Goal: Task Accomplishment & Management: Manage account settings

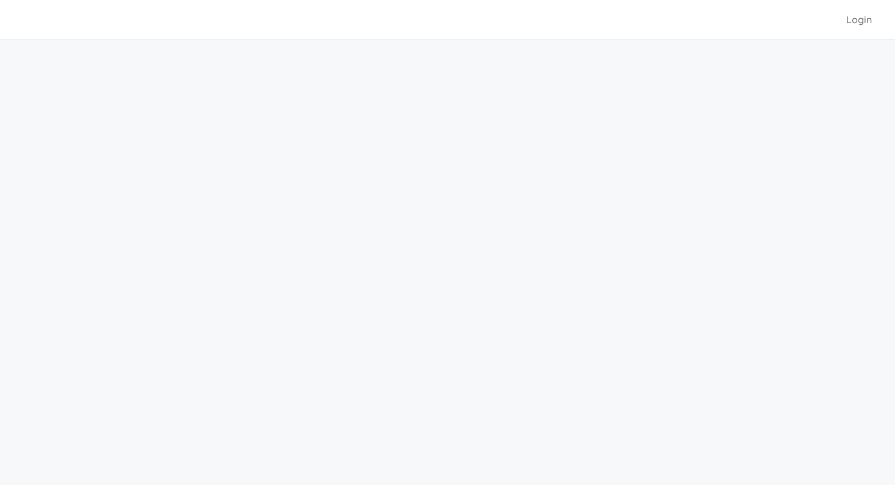
scroll to position [39, 0]
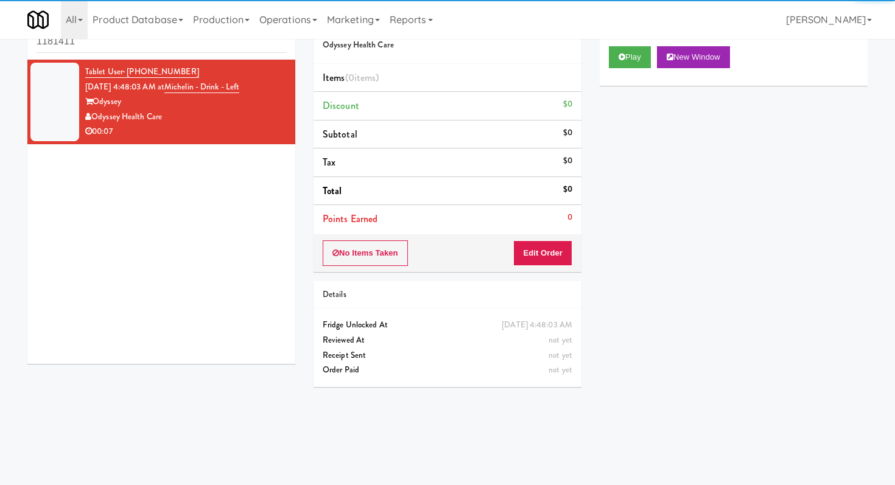
click at [121, 47] on input "1181411" at bounding box center [162, 41] width 250 height 23
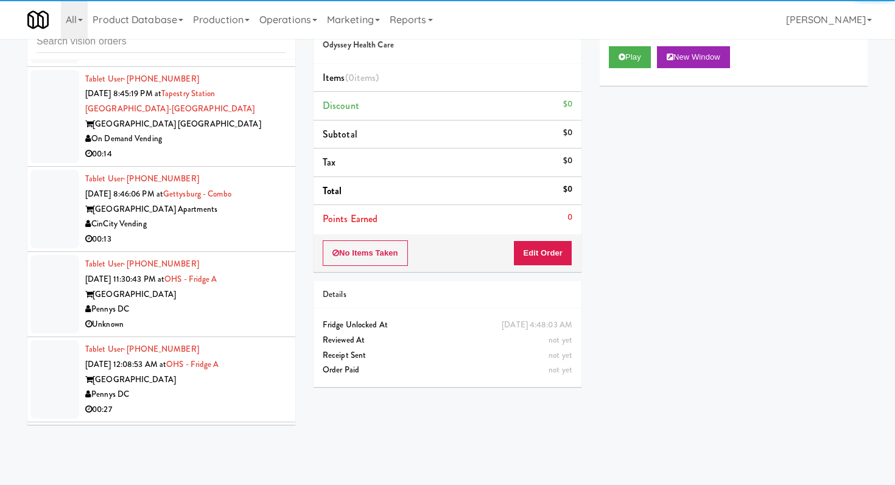
scroll to position [3232, 0]
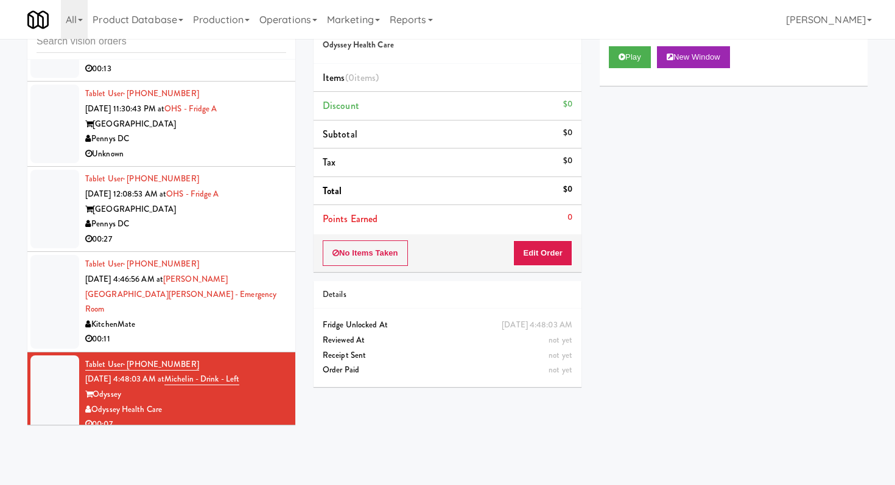
click at [655, 64] on div "Play New Window" at bounding box center [734, 57] width 250 height 22
click at [641, 64] on button "Play" at bounding box center [630, 57] width 42 height 22
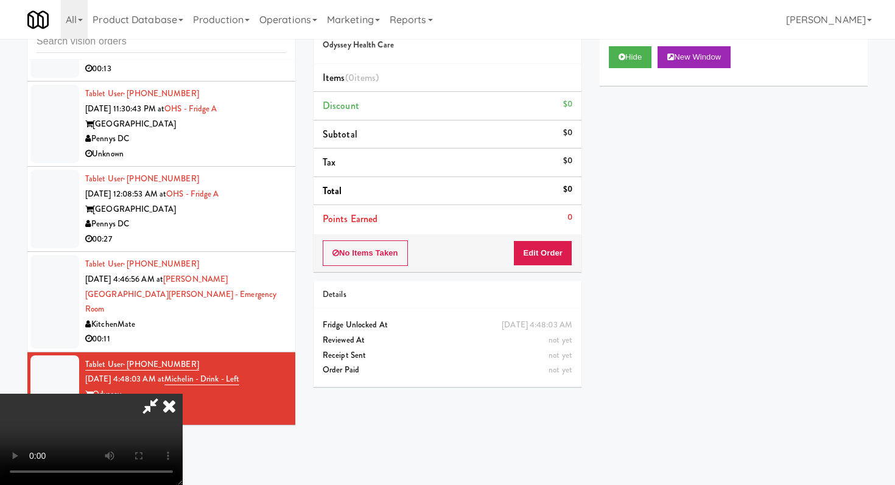
click at [566, 238] on div "No Items Taken Edit Order" at bounding box center [448, 253] width 268 height 38
click at [563, 251] on button "Edit Order" at bounding box center [542, 254] width 59 height 26
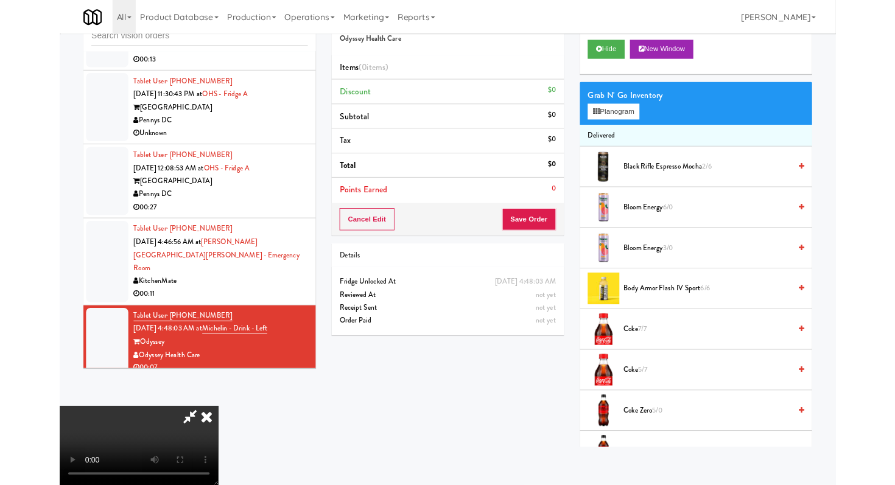
scroll to position [0, 0]
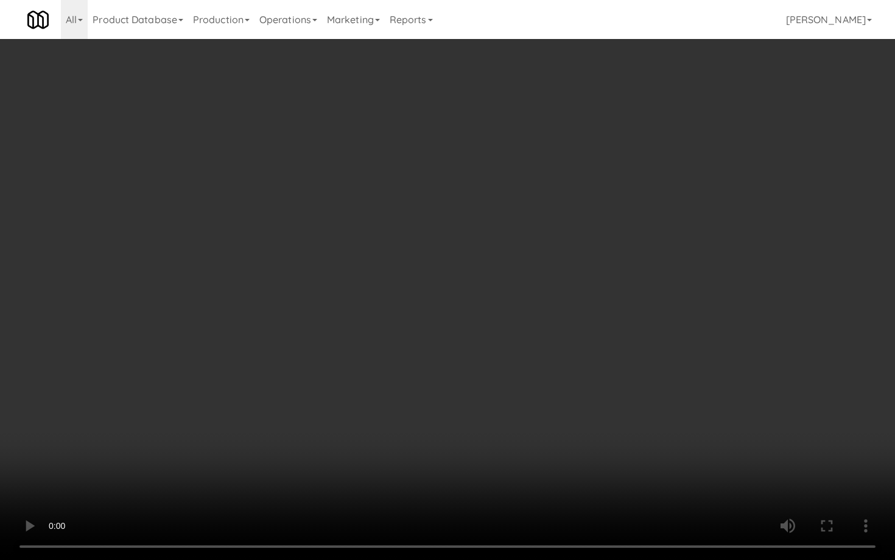
click at [462, 423] on video at bounding box center [447, 280] width 895 height 560
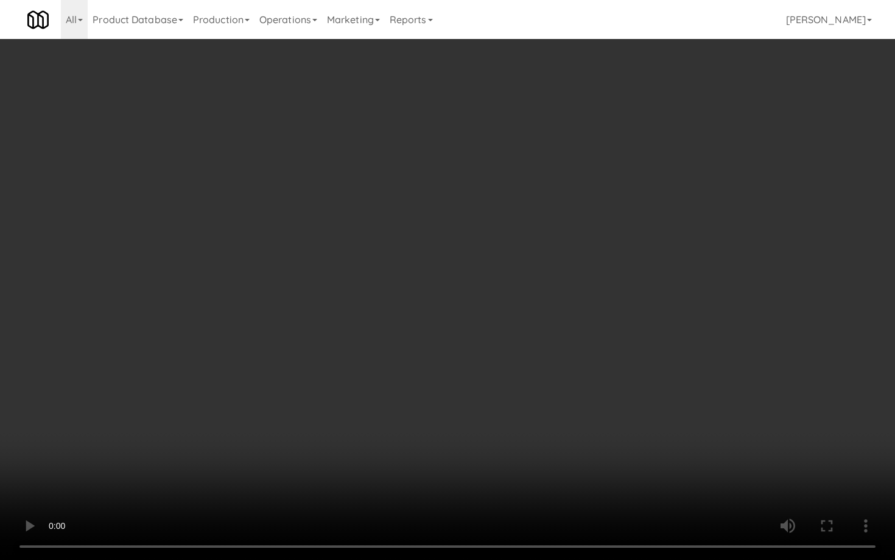
click at [462, 423] on video at bounding box center [447, 280] width 895 height 560
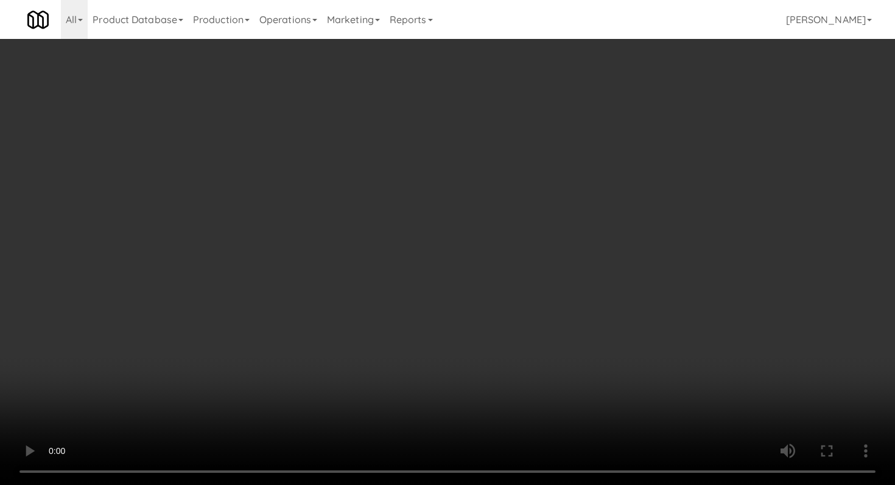
scroll to position [465, 0]
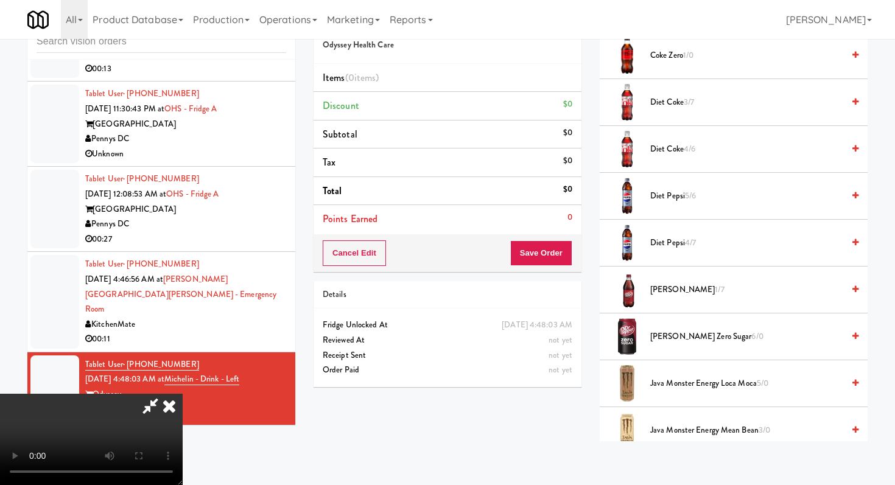
click at [659, 286] on span "[PERSON_NAME] 1/7" at bounding box center [746, 290] width 193 height 15
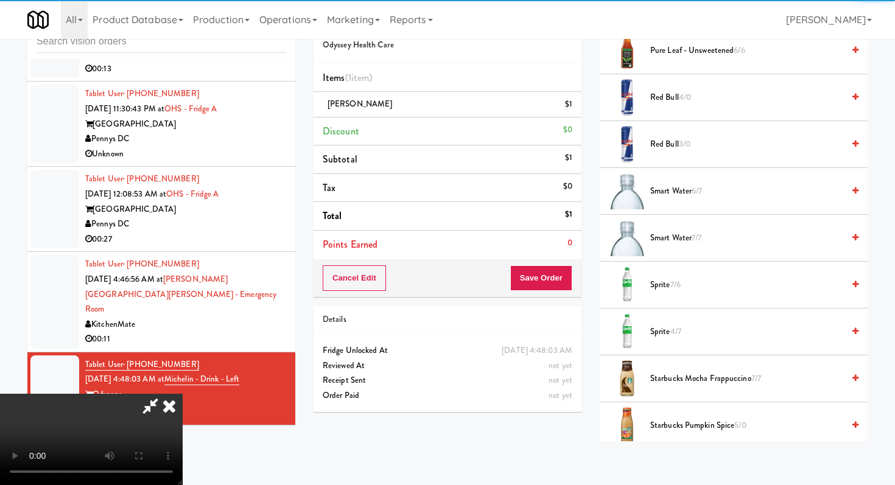
scroll to position [1336, 0]
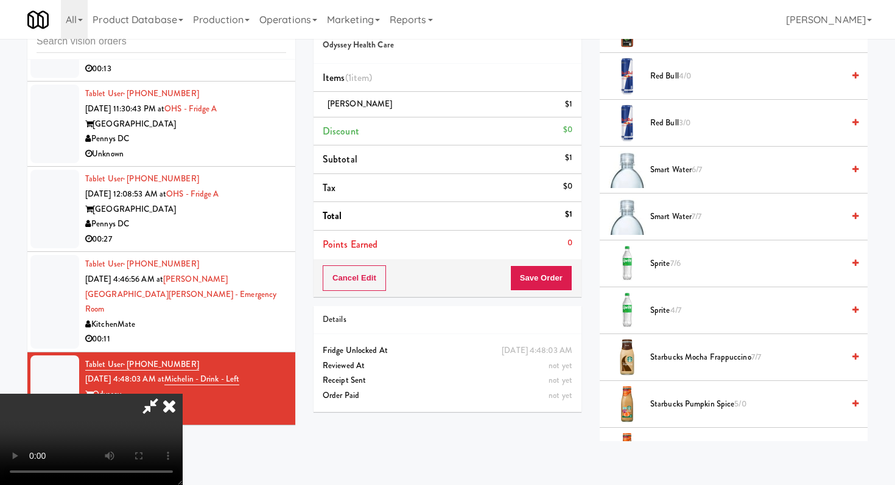
click at [661, 123] on span "Red bull 3/0" at bounding box center [746, 123] width 193 height 15
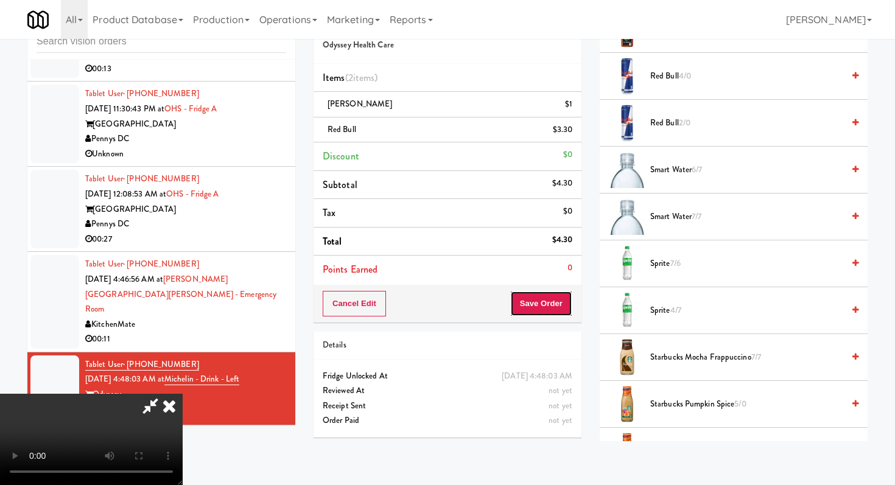
click at [562, 297] on button "Save Order" at bounding box center [541, 304] width 62 height 26
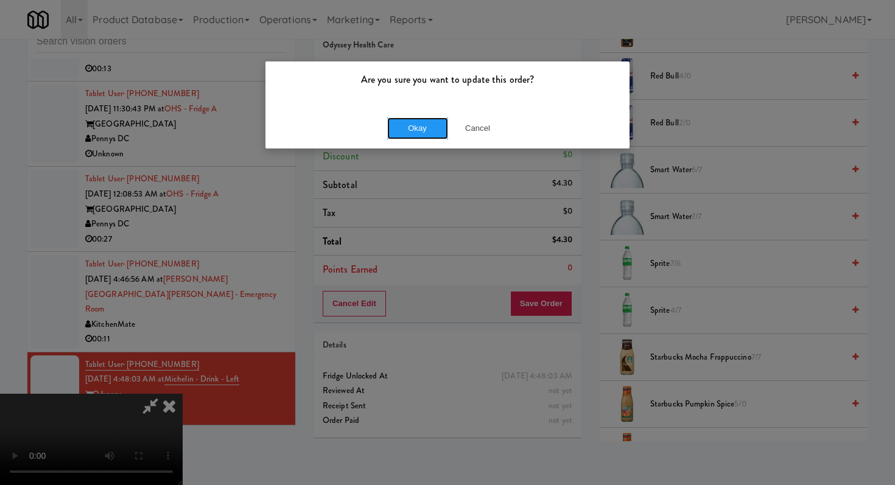
click at [428, 131] on button "Okay" at bounding box center [417, 129] width 61 height 22
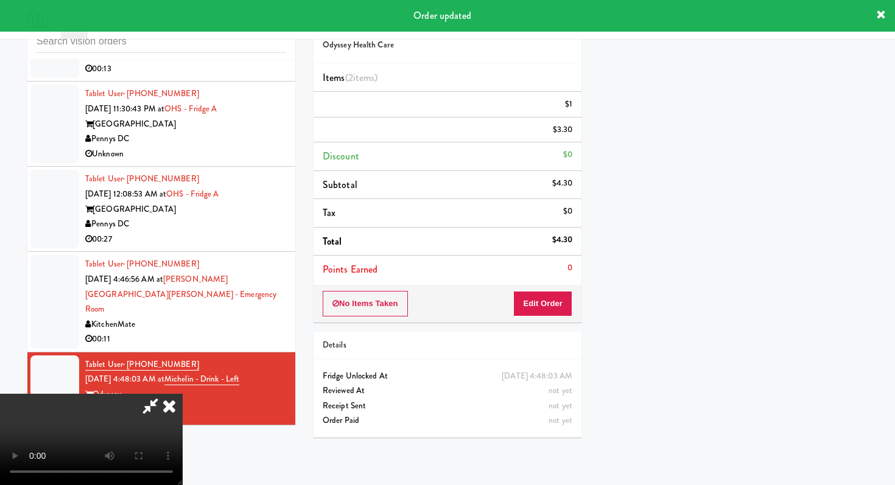
scroll to position [52, 0]
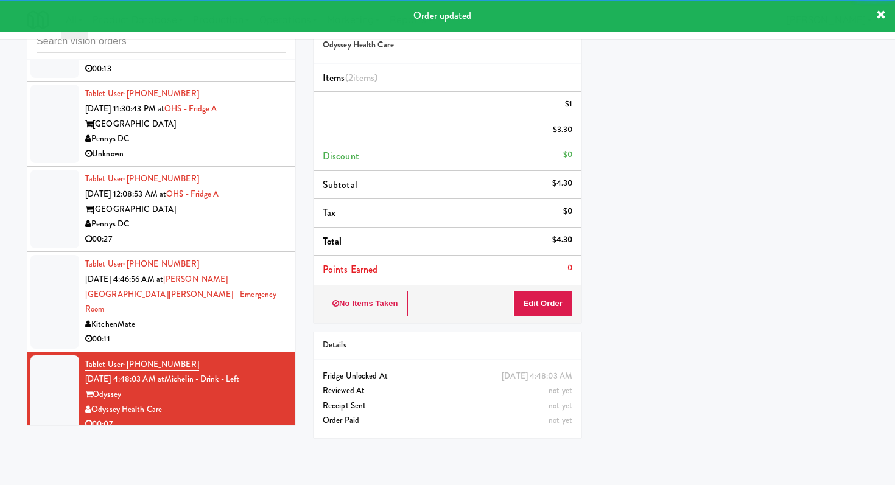
click at [226, 319] on div "KitchenMate" at bounding box center [185, 324] width 201 height 15
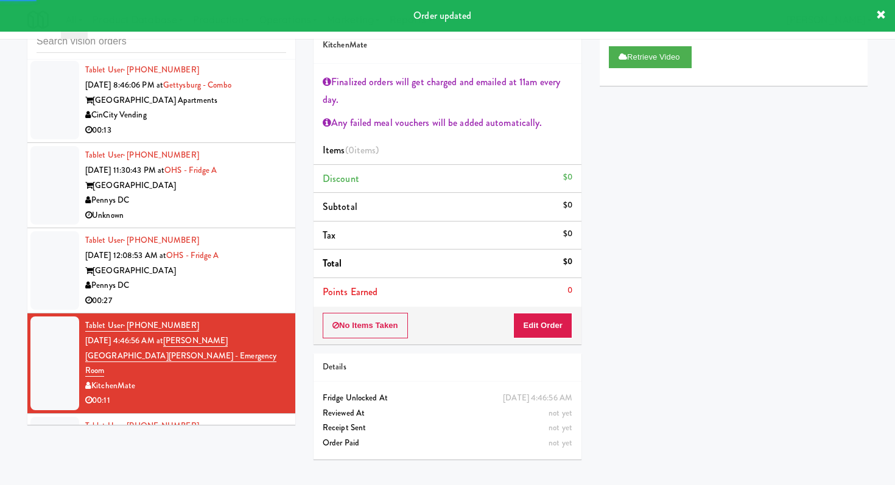
scroll to position [3169, 0]
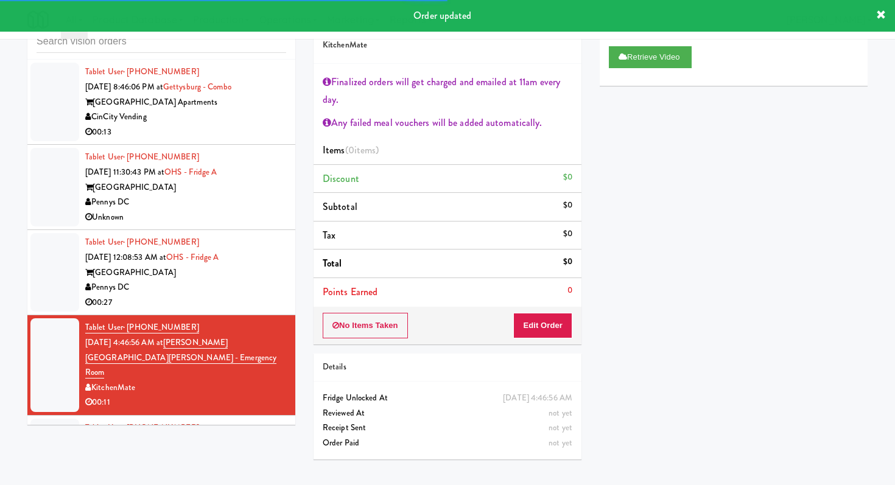
click at [261, 287] on div "Pennys DC" at bounding box center [185, 287] width 201 height 15
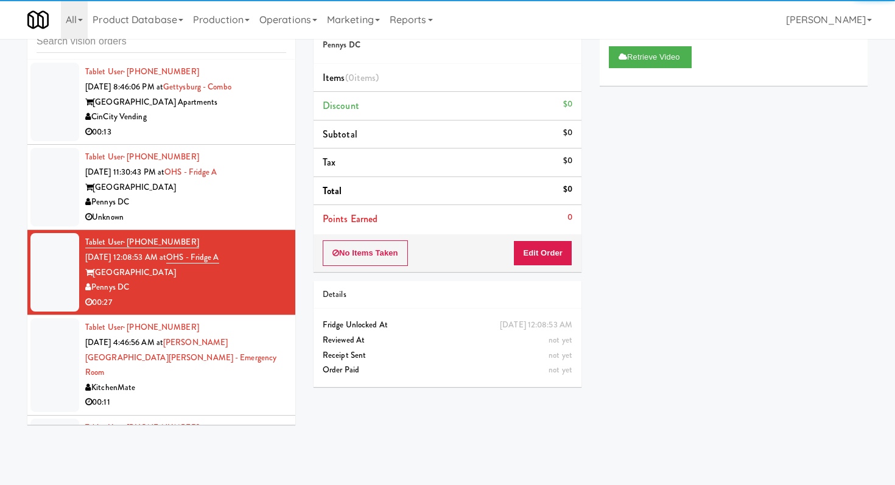
click at [261, 219] on div "Unknown" at bounding box center [185, 217] width 201 height 15
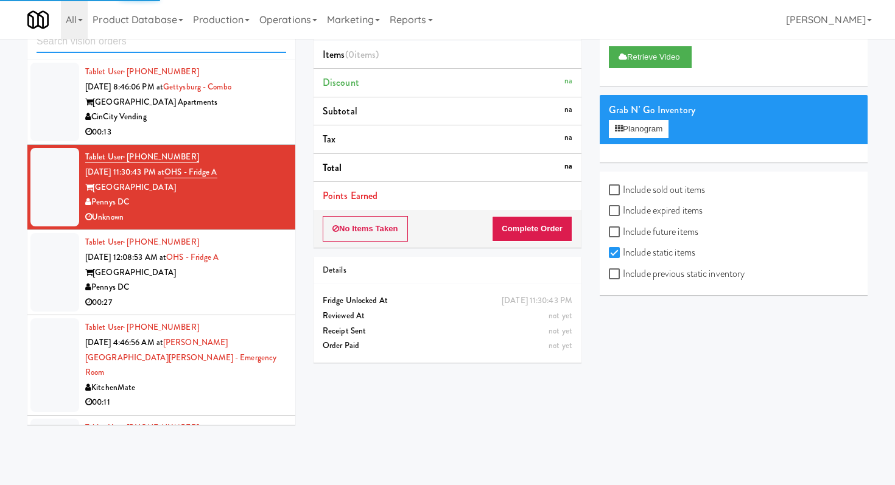
click at [219, 49] on input "text" at bounding box center [162, 41] width 250 height 23
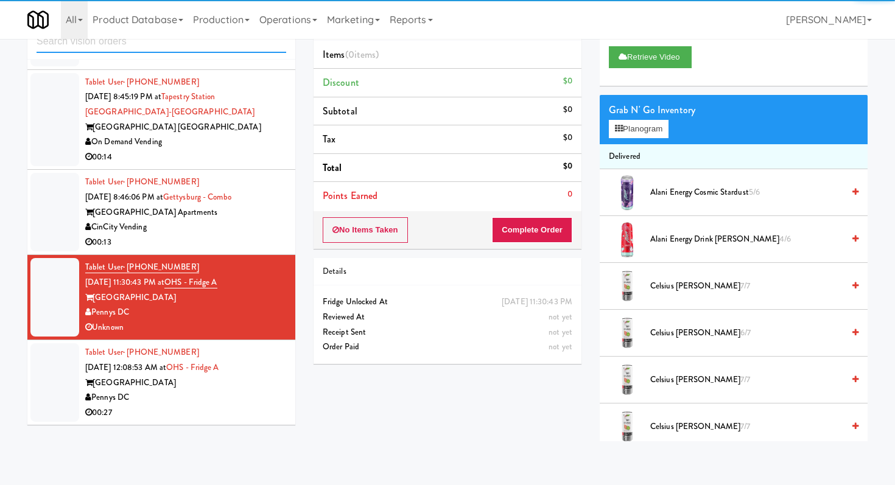
scroll to position [3062, 0]
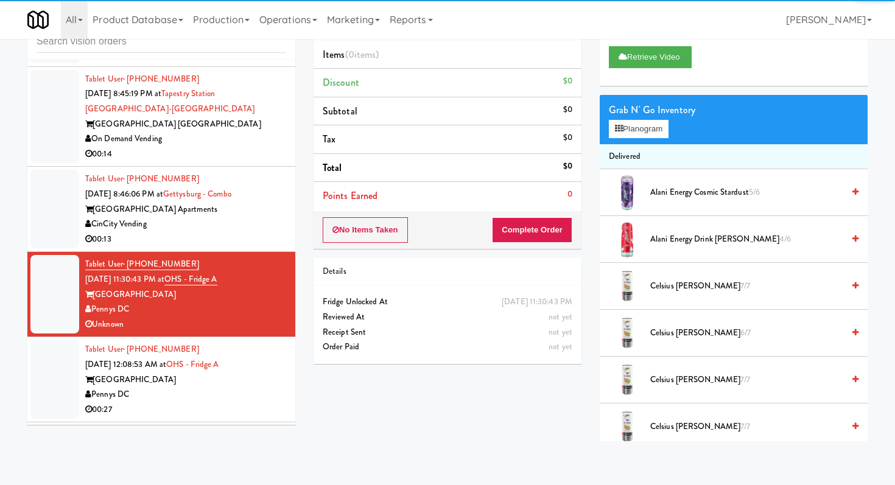
click at [224, 395] on div "Pennys DC" at bounding box center [185, 394] width 201 height 15
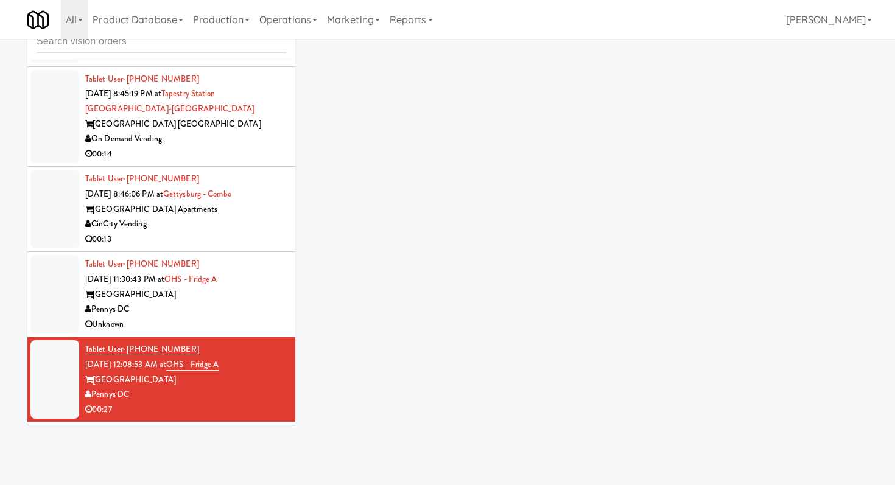
scroll to position [3232, 0]
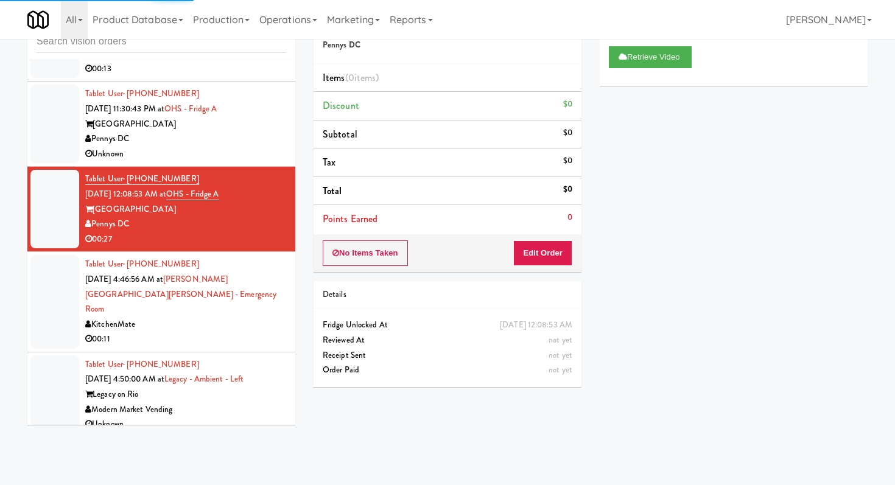
click at [231, 404] on div "Modern Market Vending" at bounding box center [185, 410] width 201 height 15
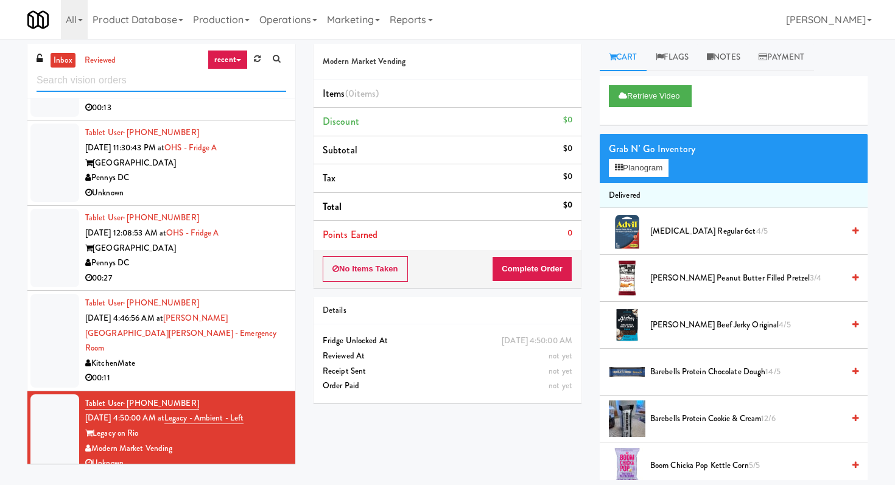
click at [178, 91] on input "text" at bounding box center [162, 80] width 250 height 23
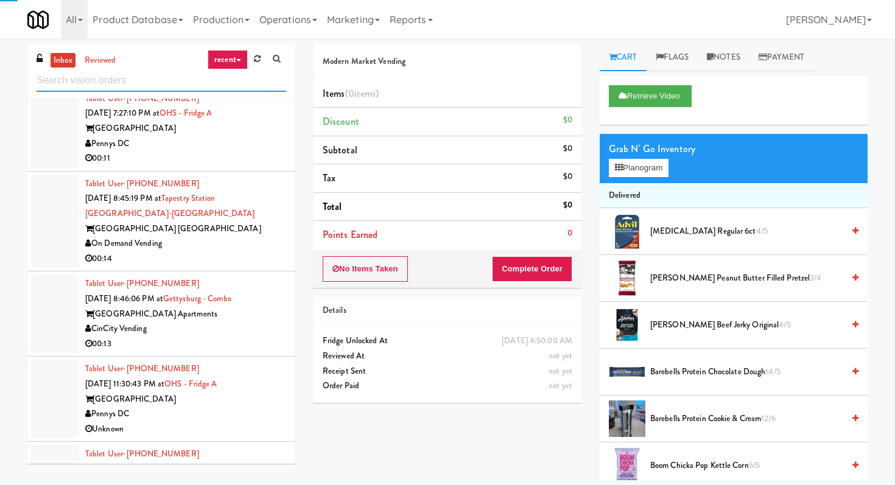
scroll to position [3062, 0]
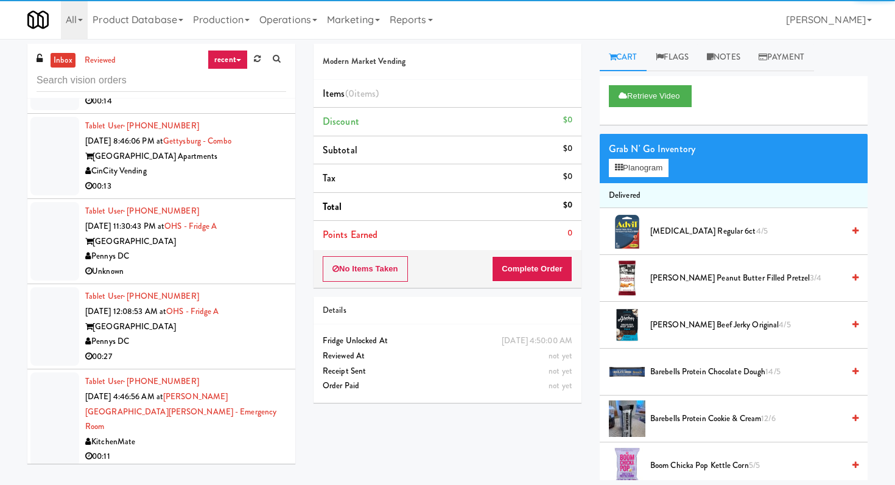
click at [233, 442] on div "Tablet User · (647) 633-1549 [DATE] 4:46:56 AM at [PERSON_NAME][GEOGRAPHIC_DATA…" at bounding box center [185, 420] width 201 height 90
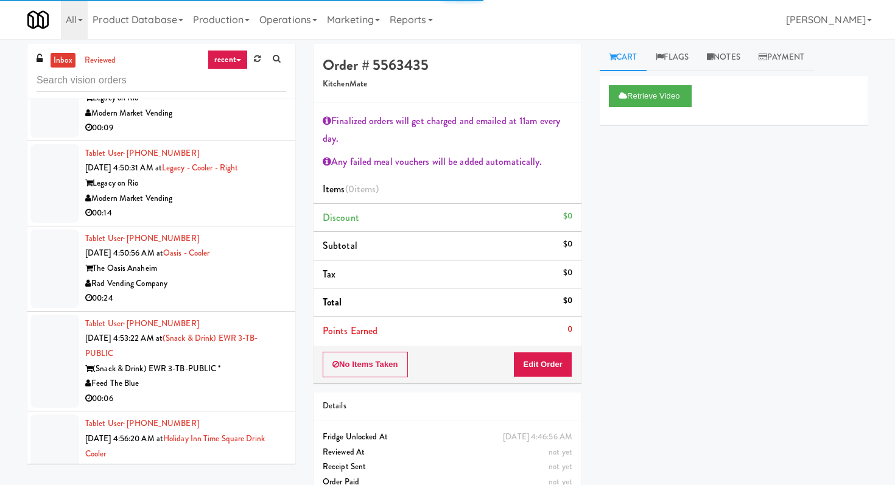
scroll to position [3689, 0]
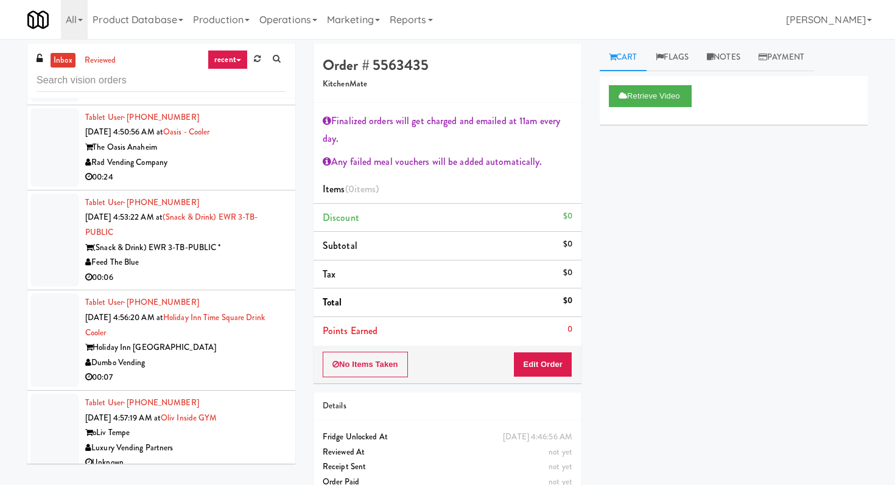
click at [242, 255] on div "Feed The Blue" at bounding box center [185, 262] width 201 height 15
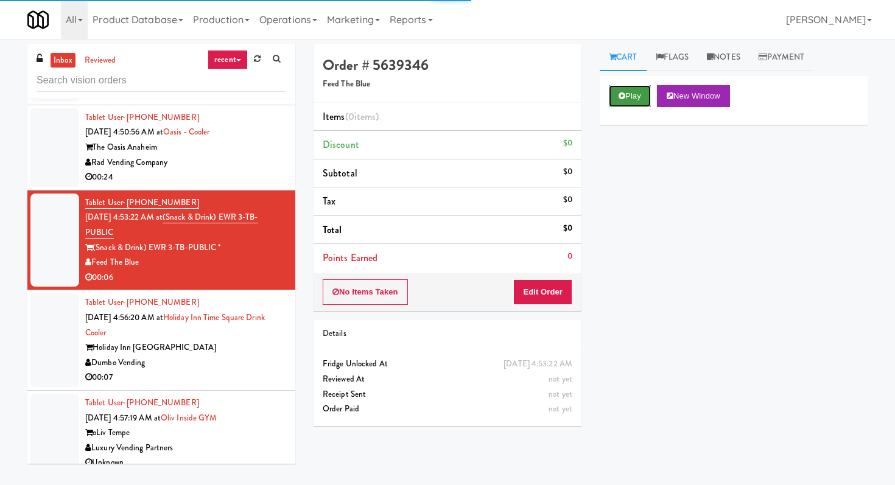
click at [633, 105] on button "Play" at bounding box center [630, 96] width 42 height 22
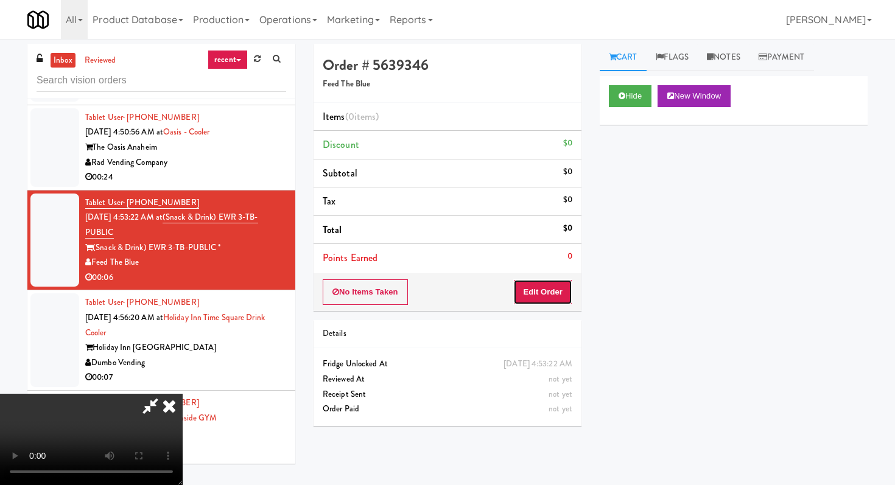
click at [553, 289] on button "Edit Order" at bounding box center [542, 293] width 59 height 26
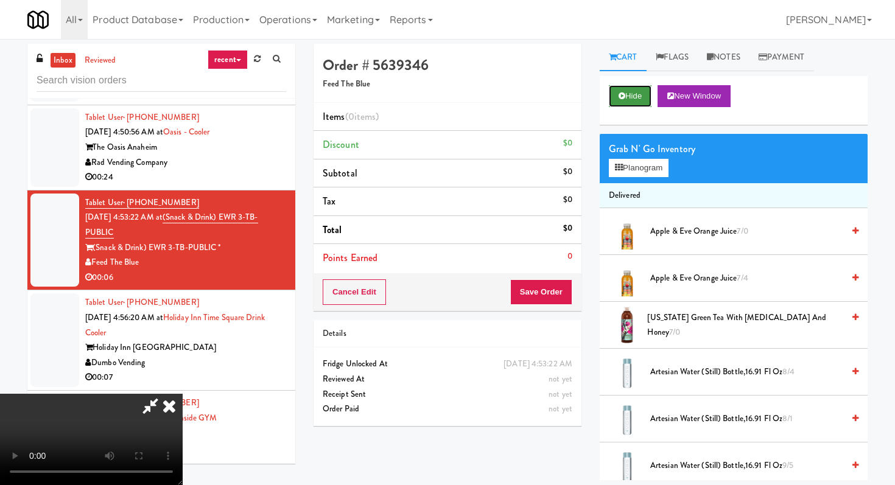
click at [627, 93] on button "Hide" at bounding box center [630, 96] width 43 height 22
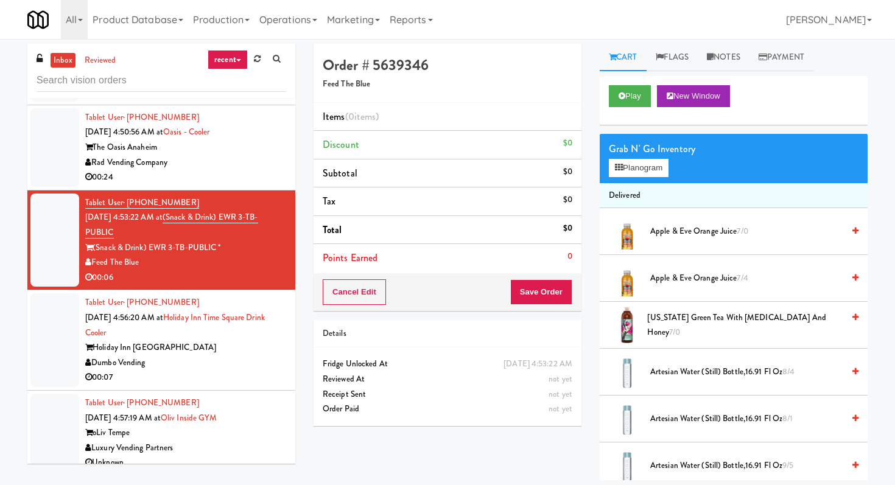
click at [634, 100] on button "Play" at bounding box center [630, 96] width 42 height 22
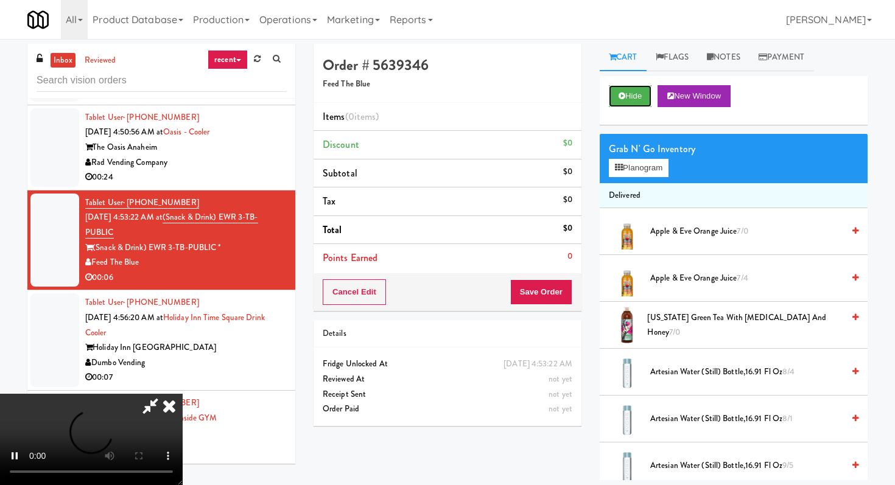
scroll to position [121, 0]
click at [183, 394] on video at bounding box center [91, 439] width 183 height 91
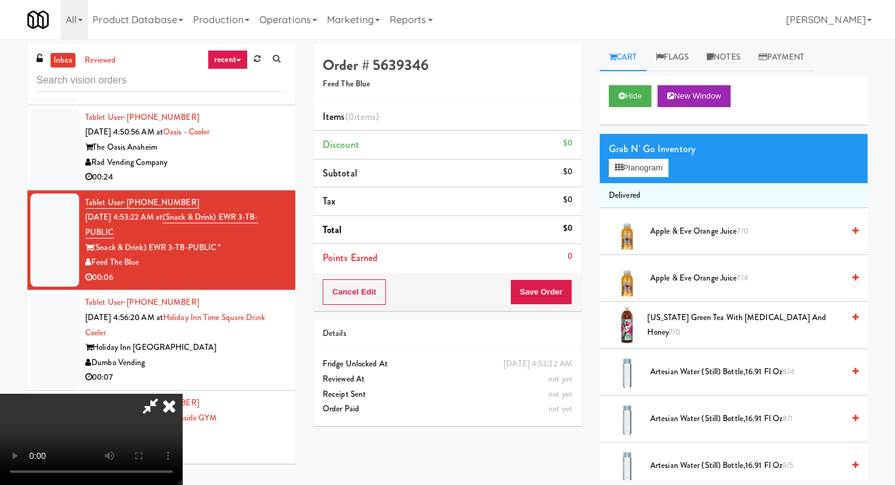
click at [183, 394] on video at bounding box center [91, 439] width 183 height 91
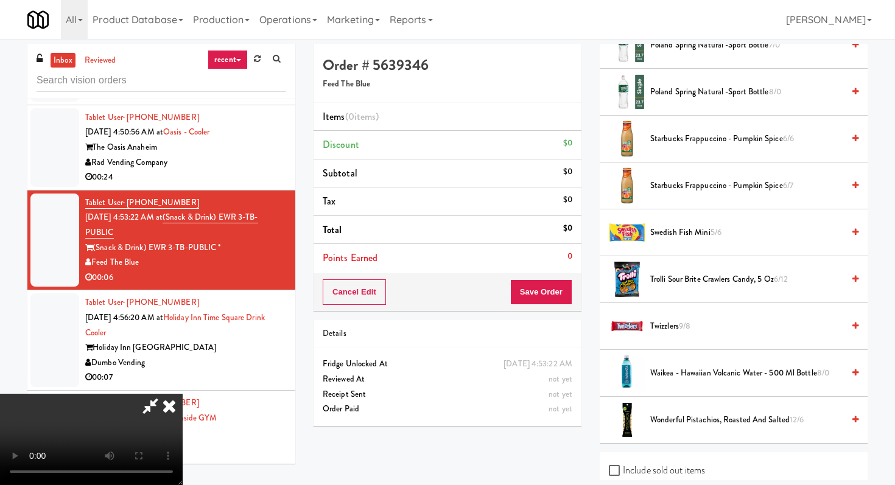
scroll to position [1745, 0]
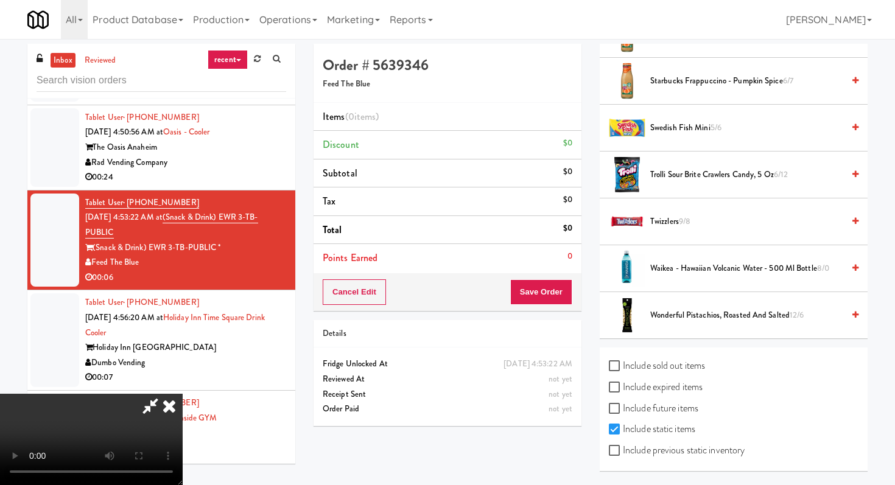
click at [674, 82] on span "Starbucks Frappuccino - Pumpkin Spice 6/7" at bounding box center [746, 81] width 193 height 15
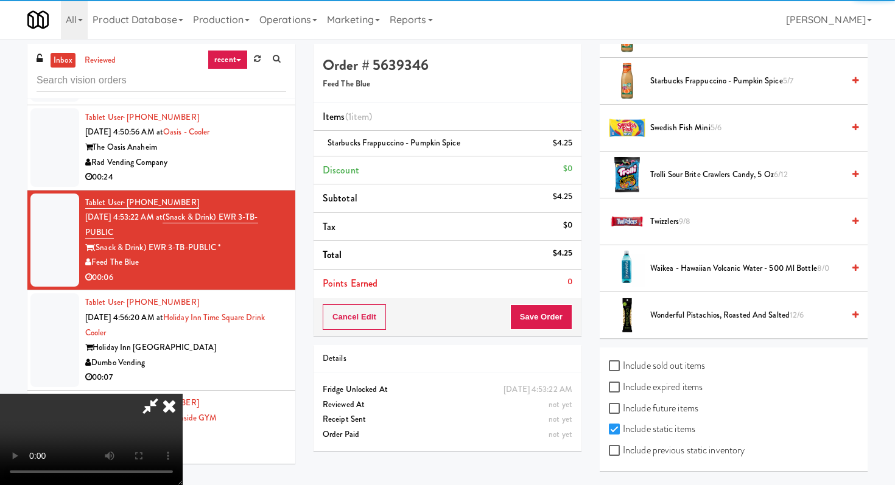
click at [543, 310] on button "Save Order" at bounding box center [541, 318] width 62 height 26
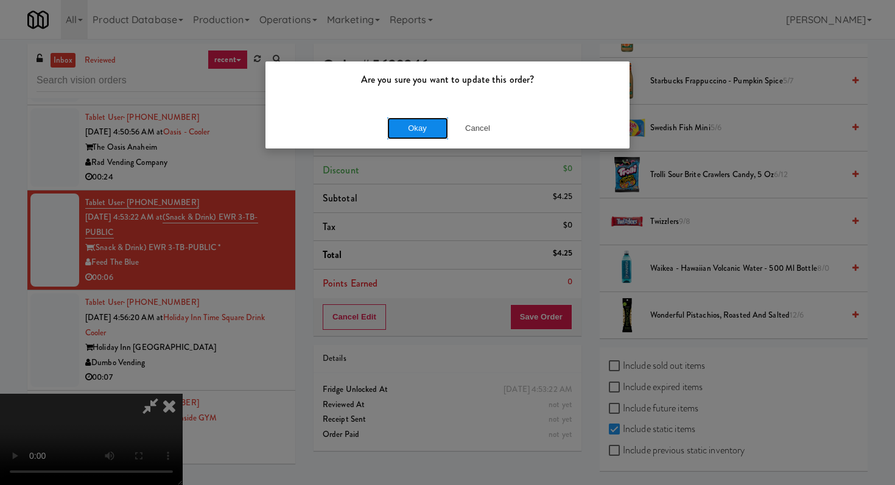
click at [420, 133] on button "Okay" at bounding box center [417, 129] width 61 height 22
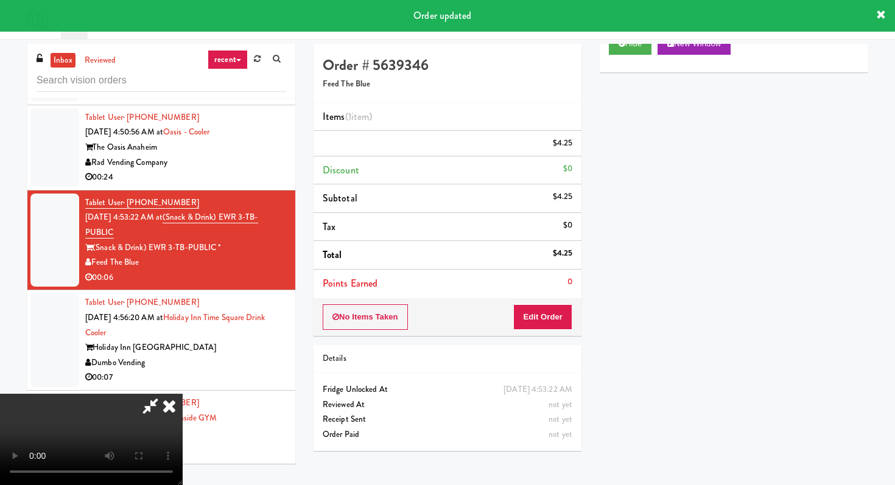
scroll to position [52, 0]
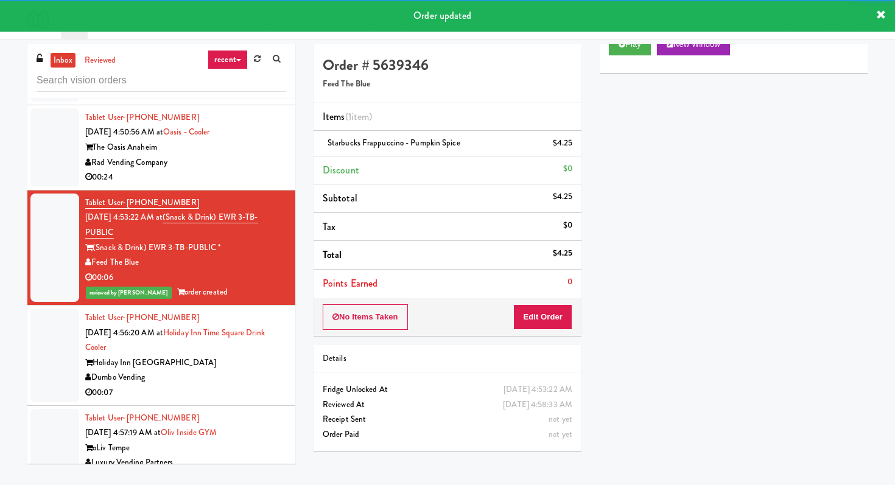
click at [212, 370] on div "Dumbo Vending" at bounding box center [185, 377] width 201 height 15
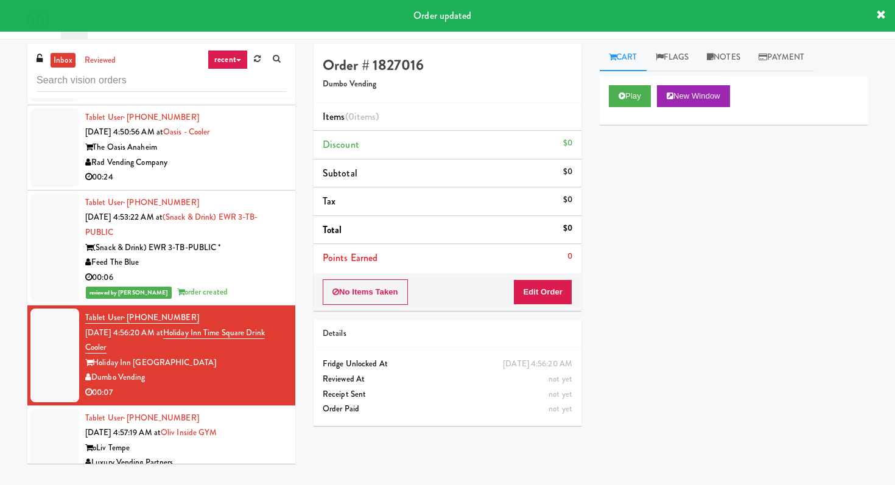
scroll to position [3704, 0]
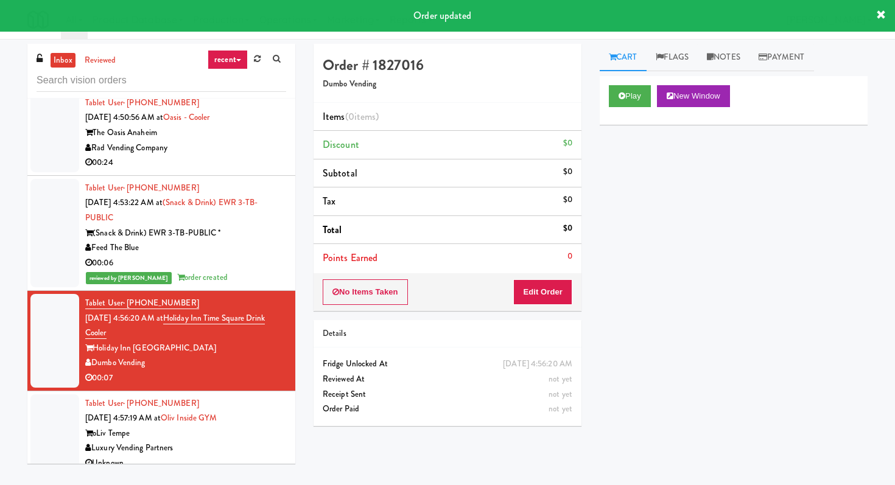
click at [620, 108] on div "Play New Window" at bounding box center [734, 100] width 268 height 49
click at [625, 97] on icon at bounding box center [622, 96] width 7 height 8
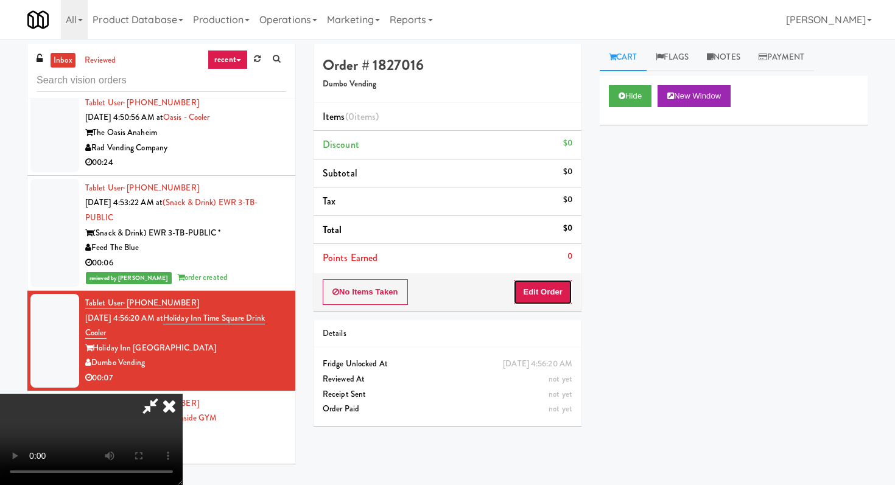
click at [537, 282] on button "Edit Order" at bounding box center [542, 293] width 59 height 26
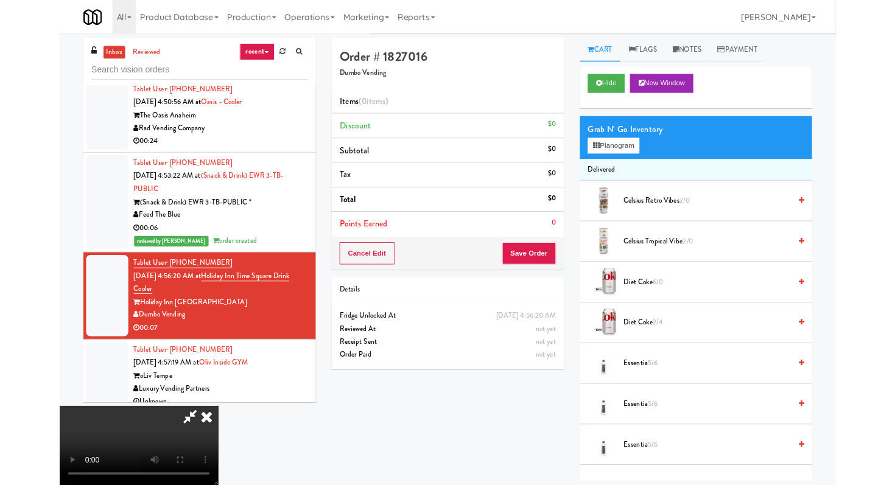
scroll to position [0, 0]
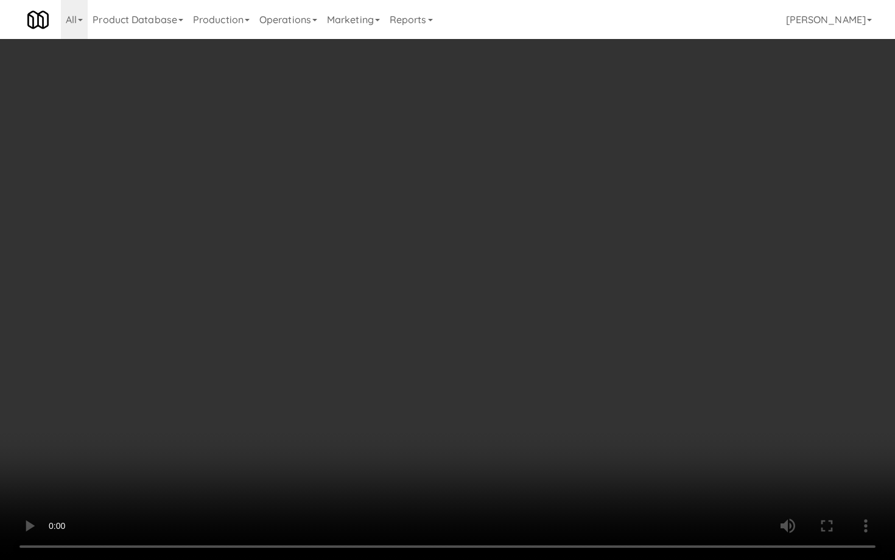
click at [414, 364] on video at bounding box center [447, 280] width 895 height 560
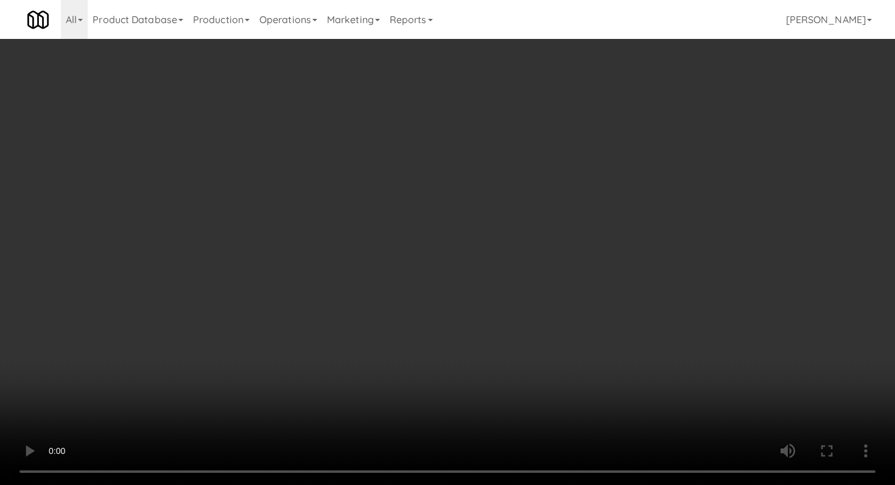
scroll to position [1135, 0]
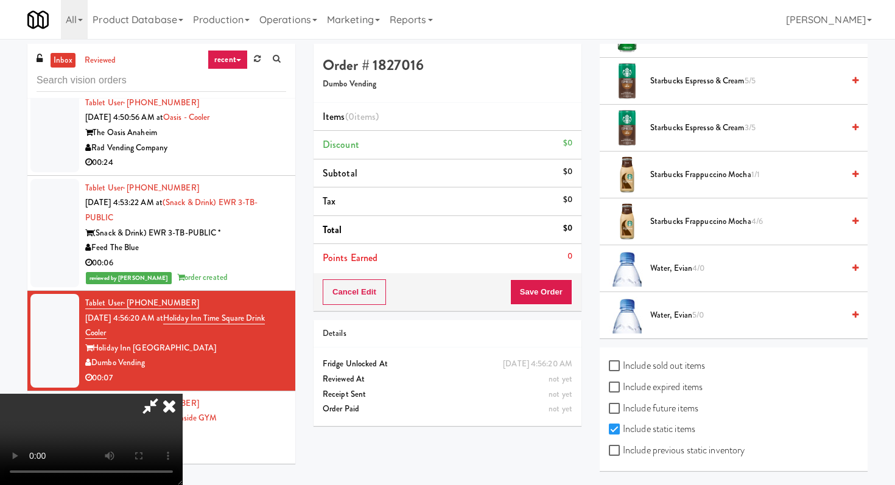
click at [682, 224] on span "Starbucks Frappuccino Mocha 4/6" at bounding box center [746, 221] width 193 height 15
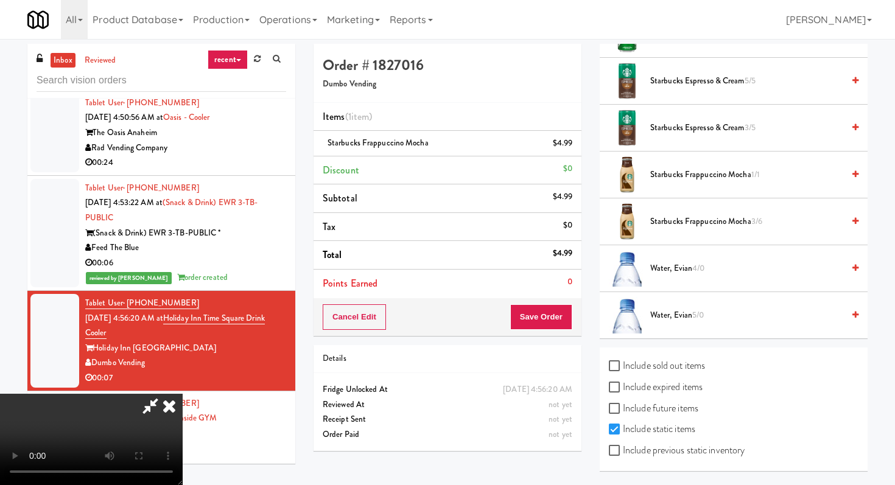
click at [624, 456] on label "Include previous static inventory" at bounding box center [677, 451] width 136 height 18
click at [623, 456] on input "Include previous static inventory" at bounding box center [616, 451] width 14 height 10
checkbox input "true"
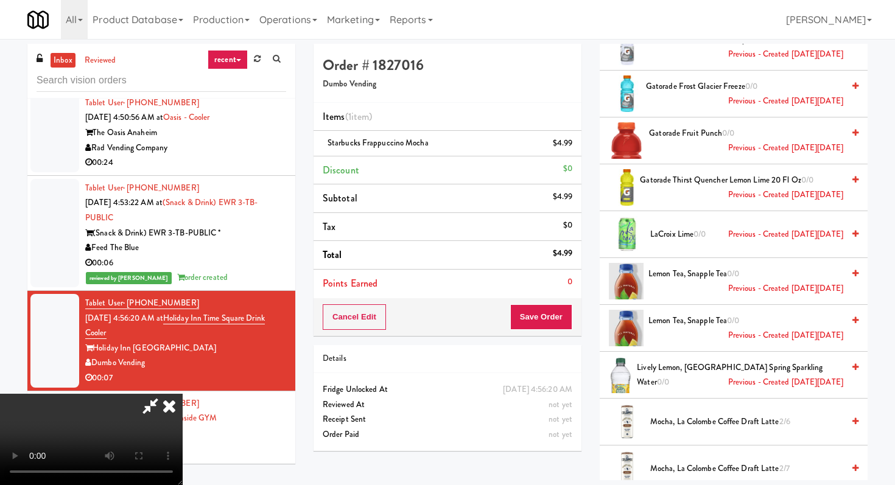
scroll to position [1300, 0]
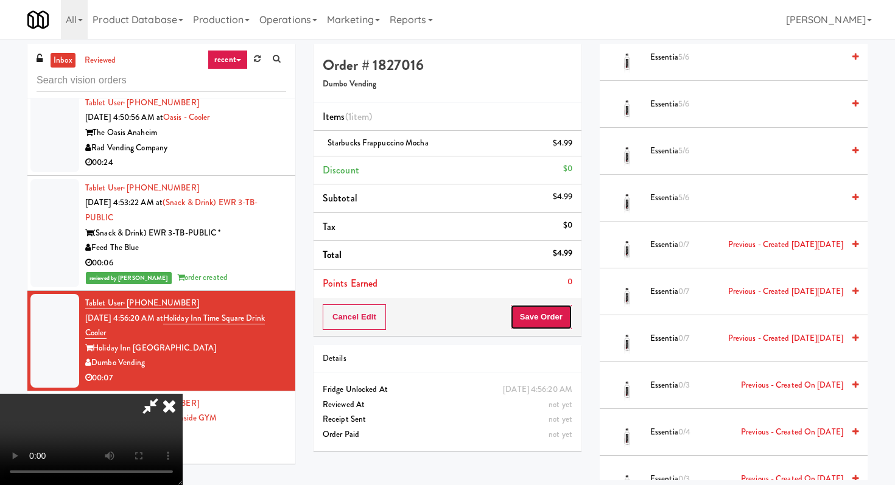
click at [563, 308] on button "Save Order" at bounding box center [541, 318] width 62 height 26
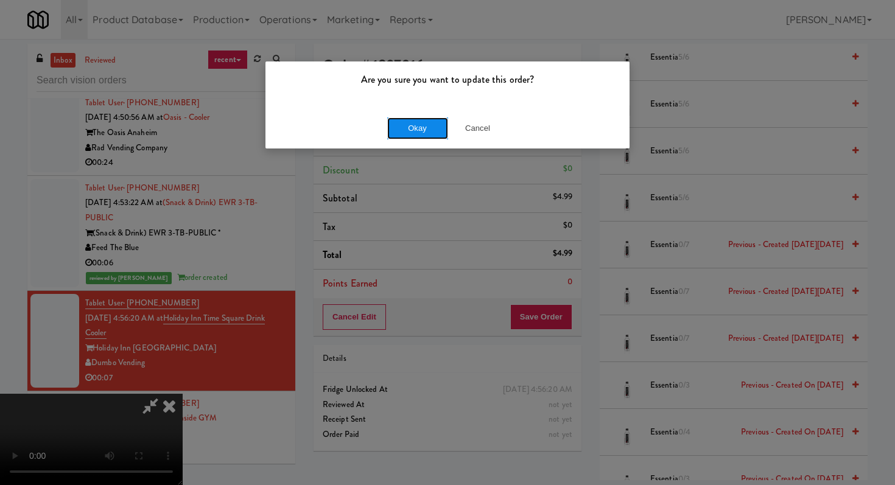
click at [401, 126] on button "Okay" at bounding box center [417, 129] width 61 height 22
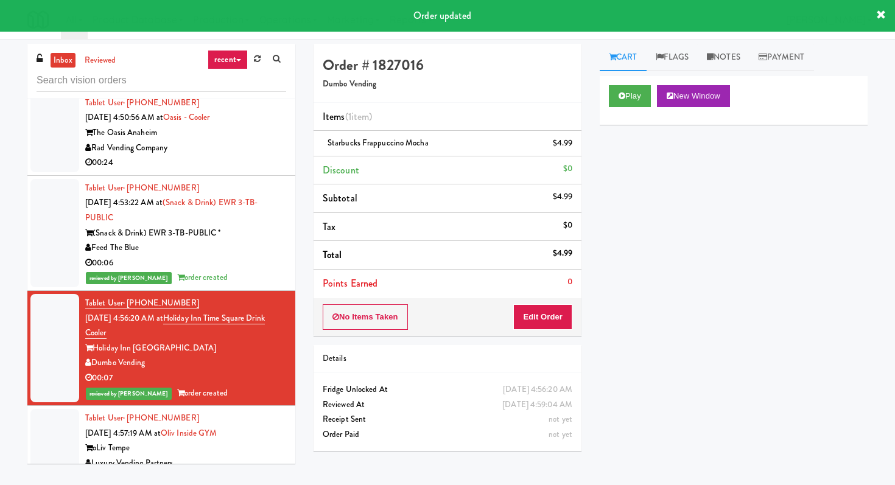
scroll to position [3719, 0]
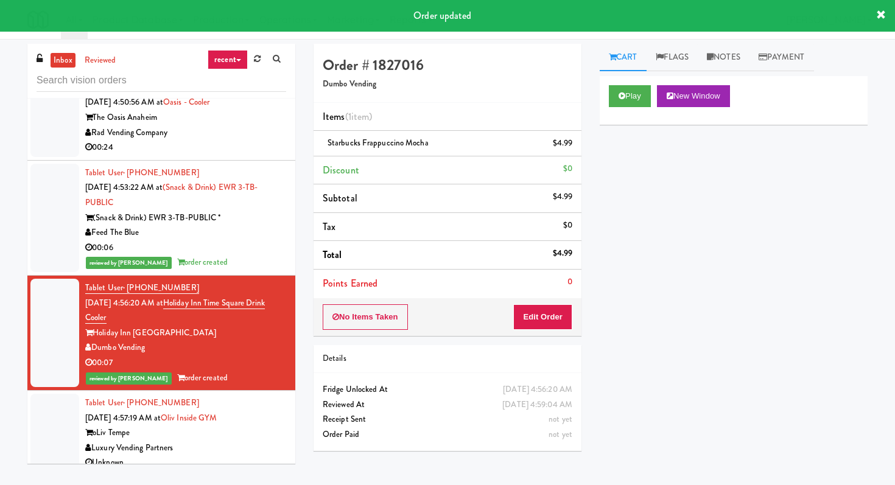
click at [258, 441] on div "Luxury Vending Partners" at bounding box center [185, 448] width 201 height 15
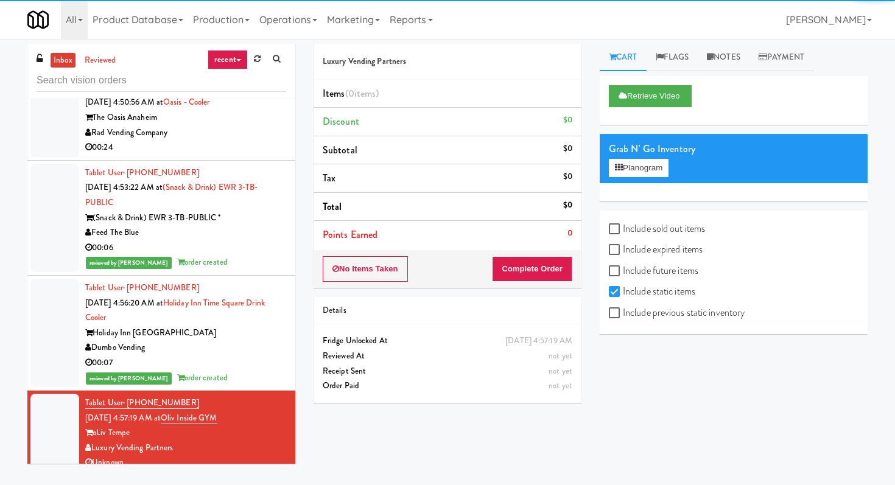
click at [203, 143] on div "00:24" at bounding box center [185, 147] width 201 height 15
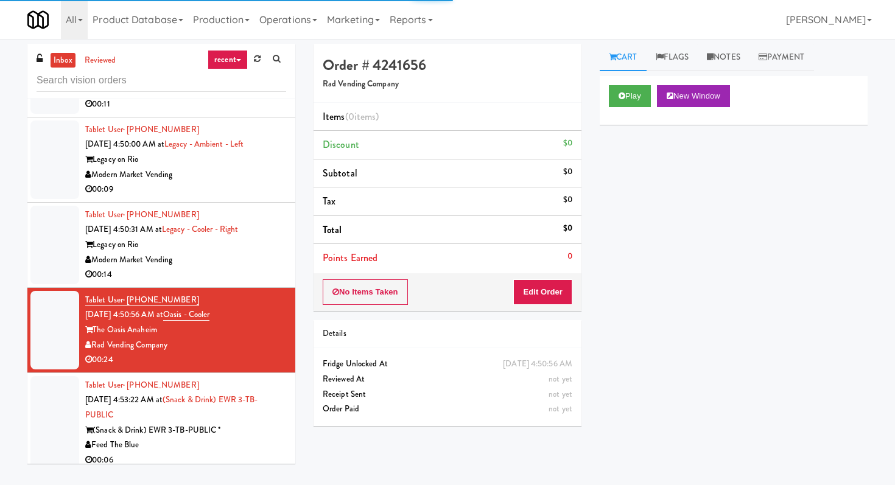
scroll to position [3487, 0]
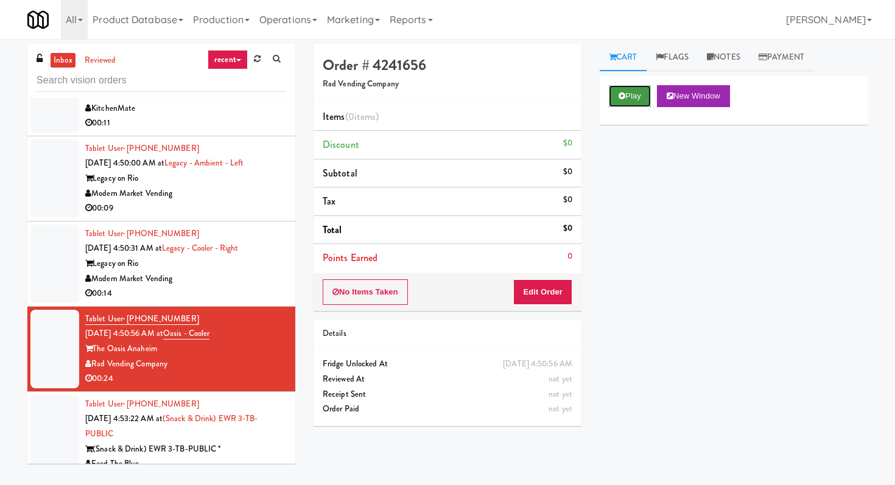
click at [633, 101] on button "Play" at bounding box center [630, 96] width 42 height 22
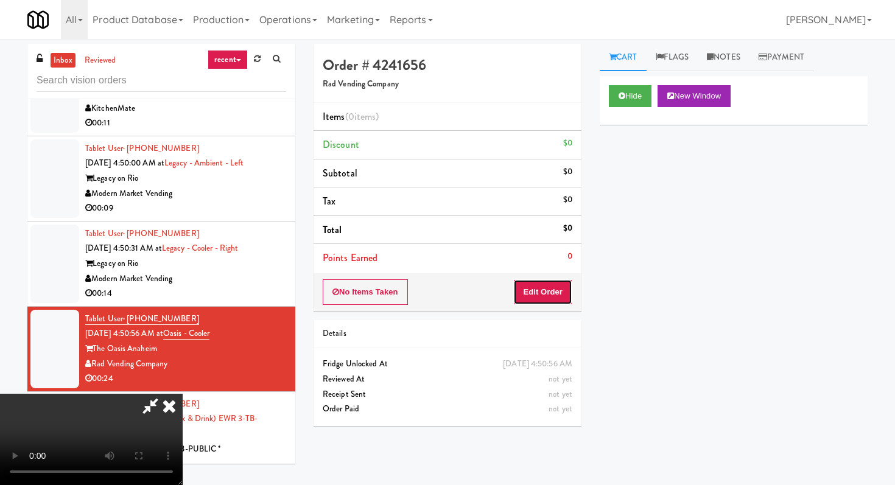
click at [532, 289] on button "Edit Order" at bounding box center [542, 293] width 59 height 26
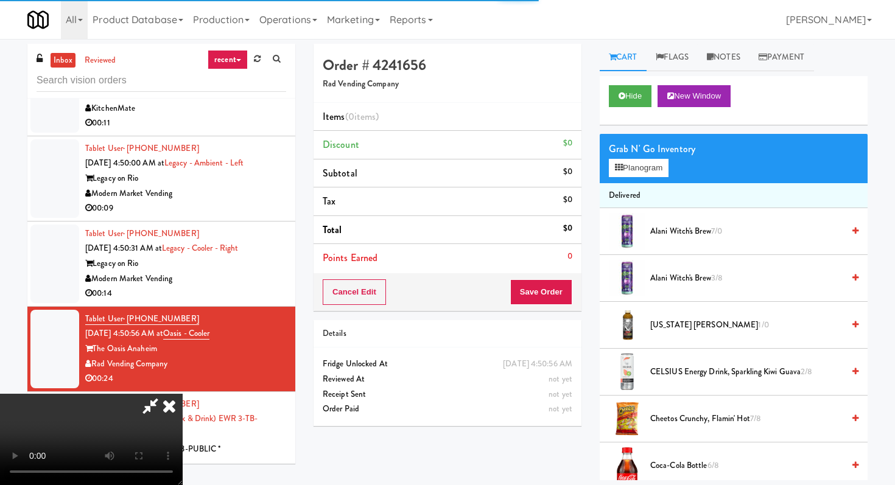
click at [170, 412] on icon at bounding box center [169, 406] width 27 height 24
